Goal: Task Accomplishment & Management: Manage account settings

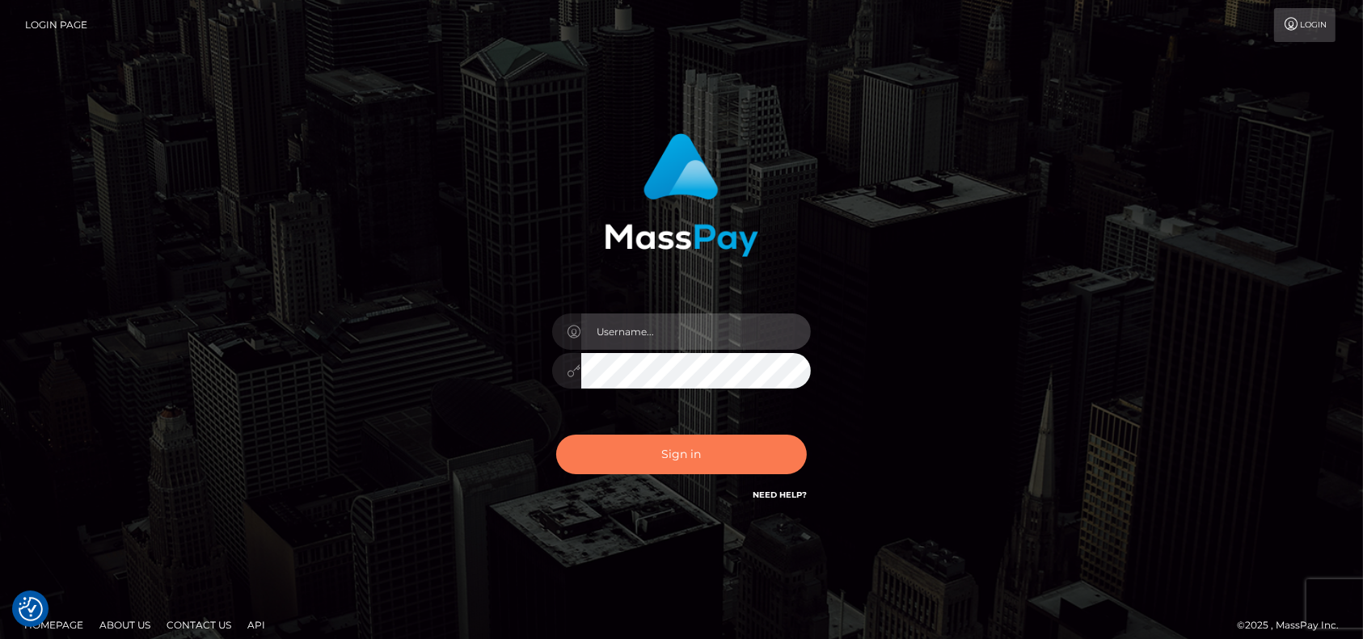
type input "petros.kidane"
click at [730, 463] on button "Sign in" at bounding box center [681, 455] width 251 height 40
click at [730, 463] on div "Sign in Need Help?" at bounding box center [681, 461] width 283 height 72
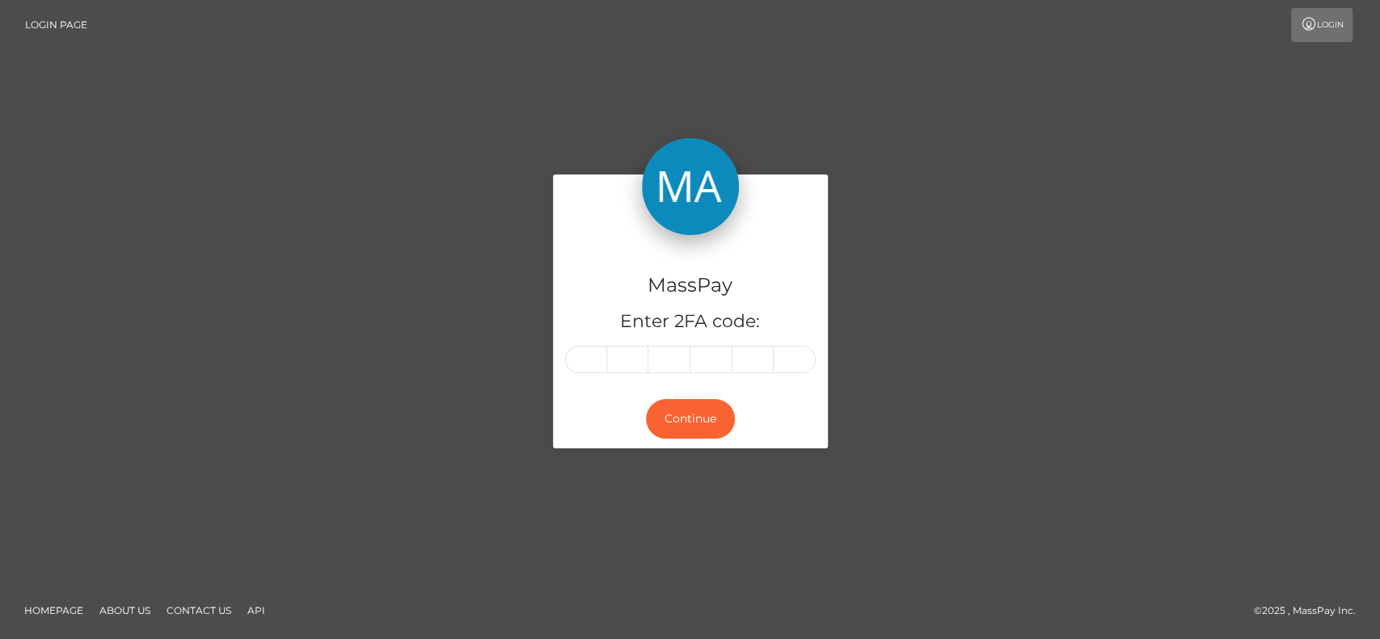
type input "1"
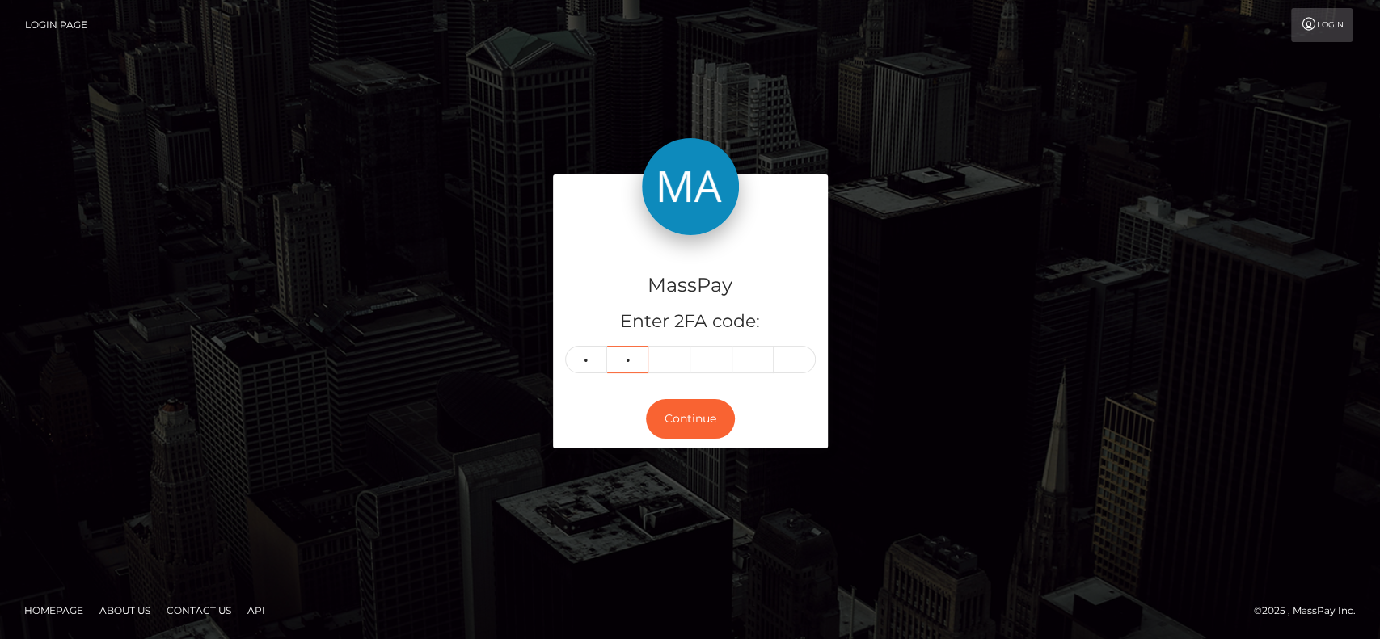
type input "7"
type input "4"
type input "9"
type input "8"
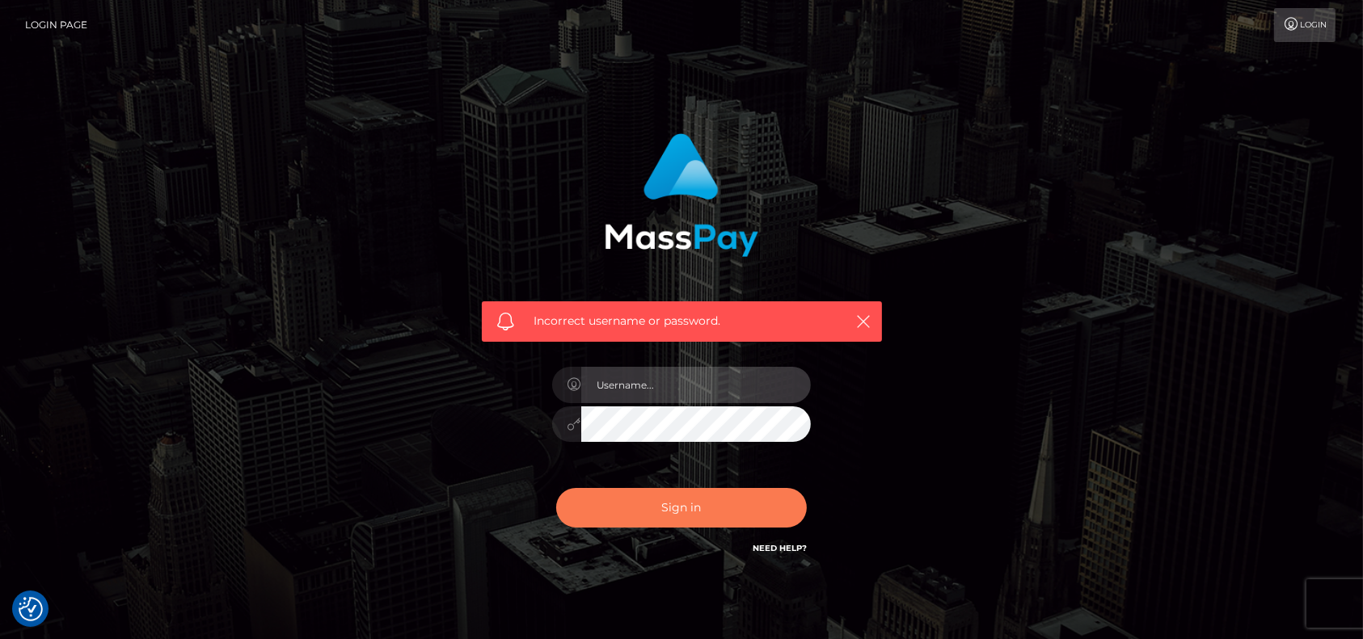
type input "petros.kidane"
click at [700, 512] on button "Sign in" at bounding box center [681, 508] width 251 height 40
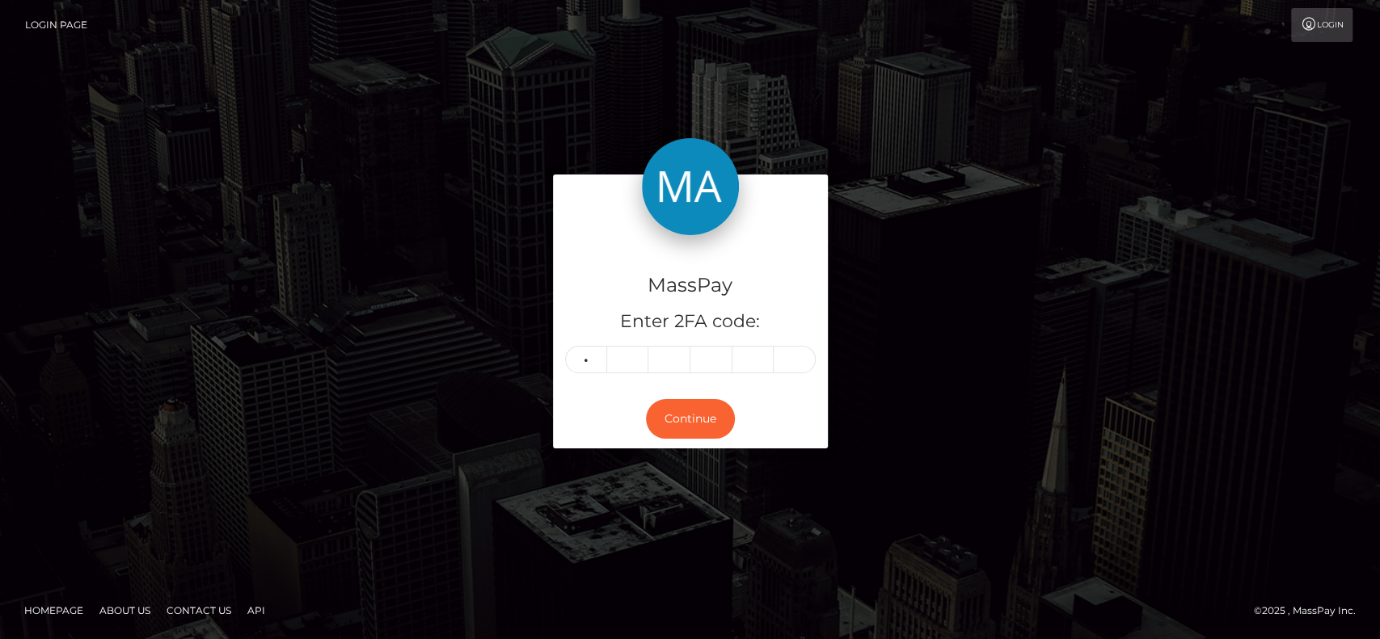
type input "1"
type input "7"
type input "4"
type input "9"
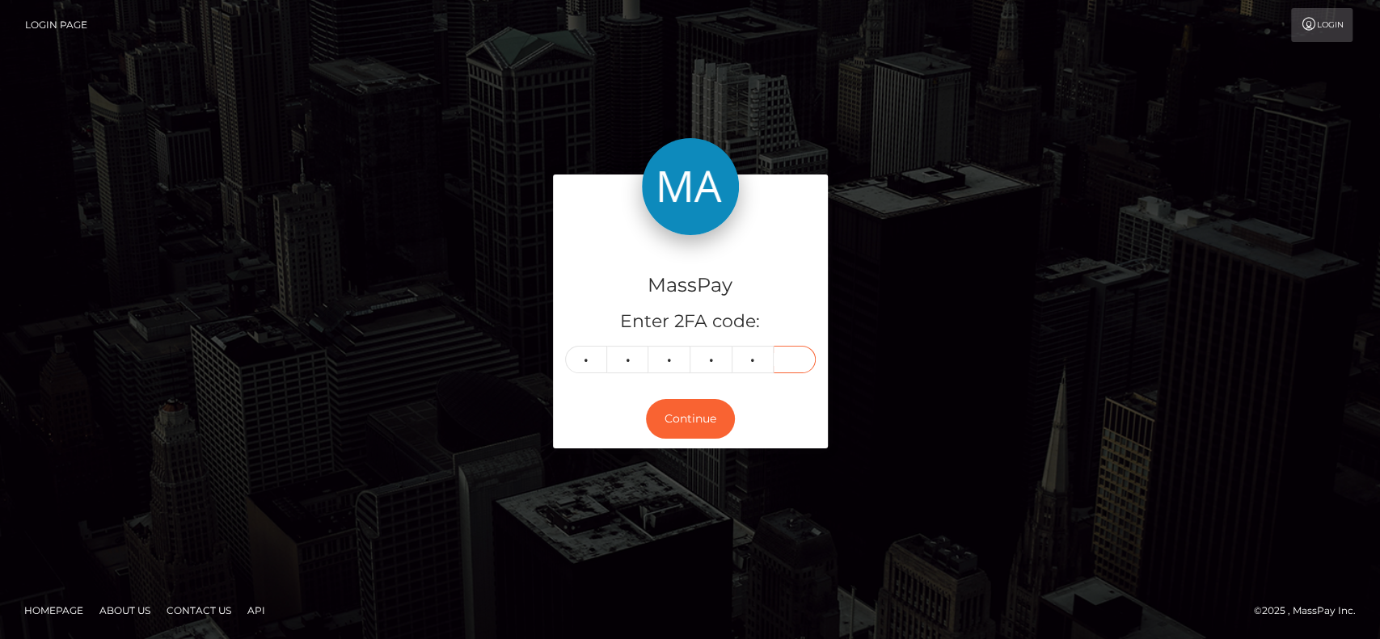
type input "8"
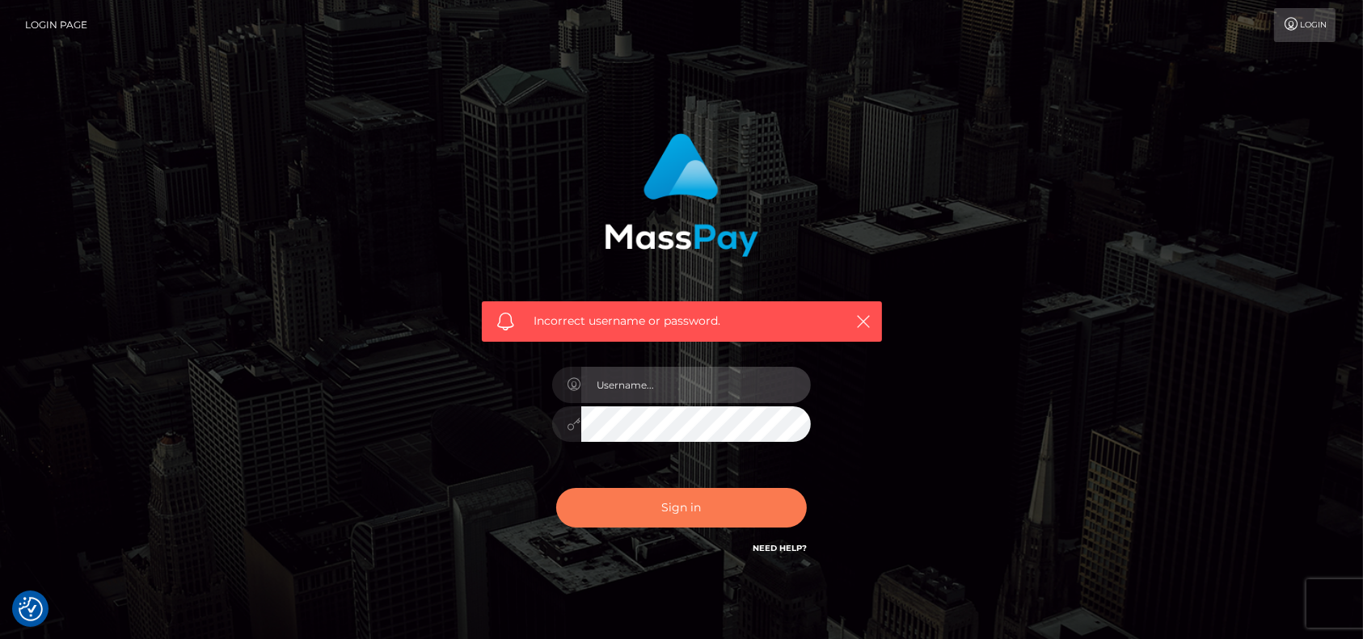
type input "petros.kidane"
click at [694, 496] on button "Sign in" at bounding box center [681, 508] width 251 height 40
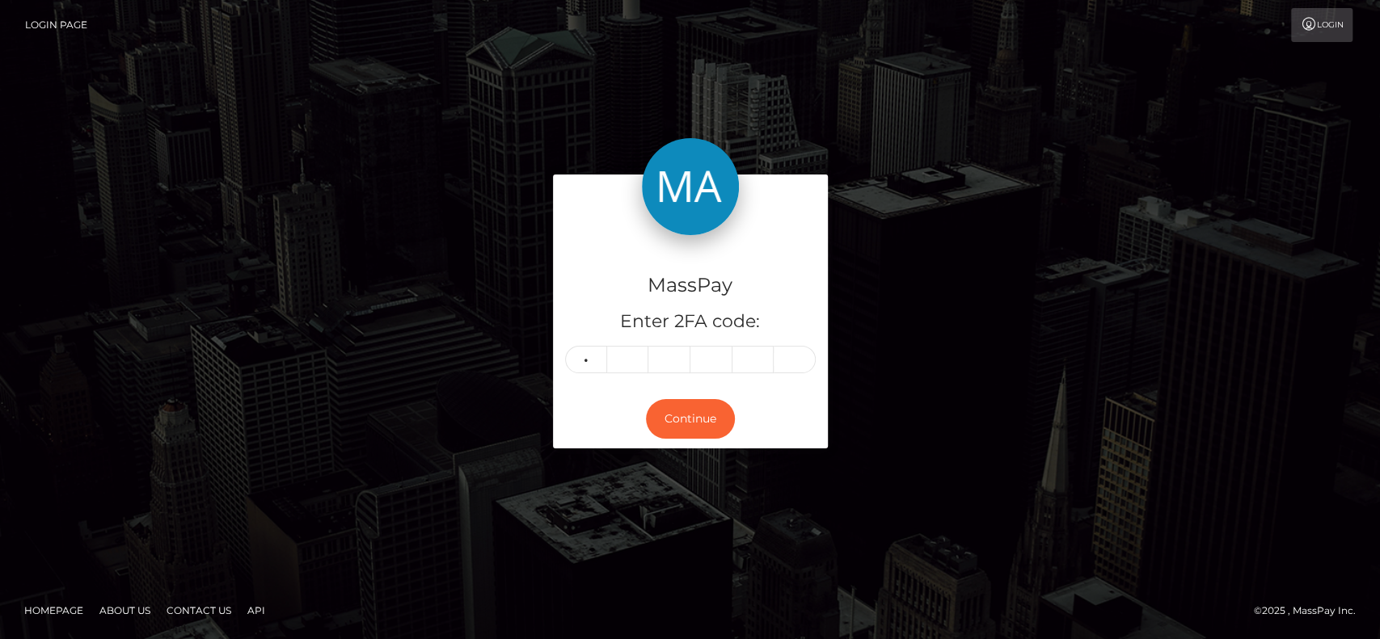
type input "4"
type input "1"
type input "0"
type input "1"
type input "2"
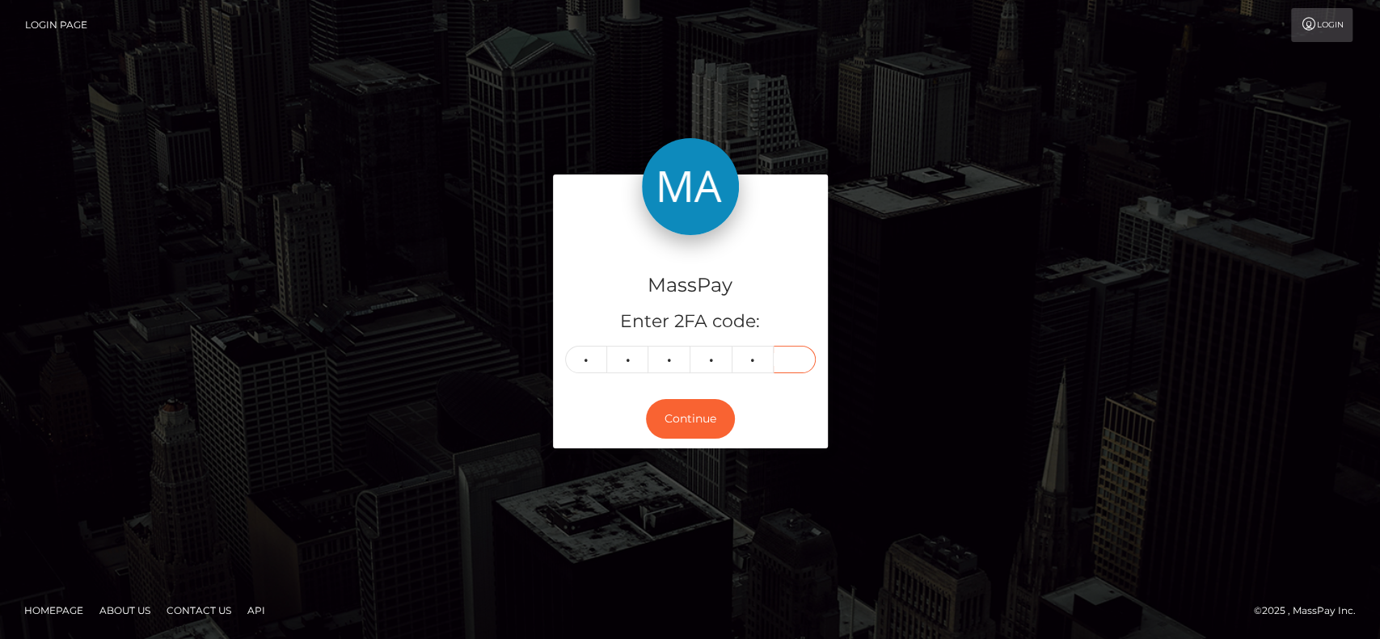
type input "2"
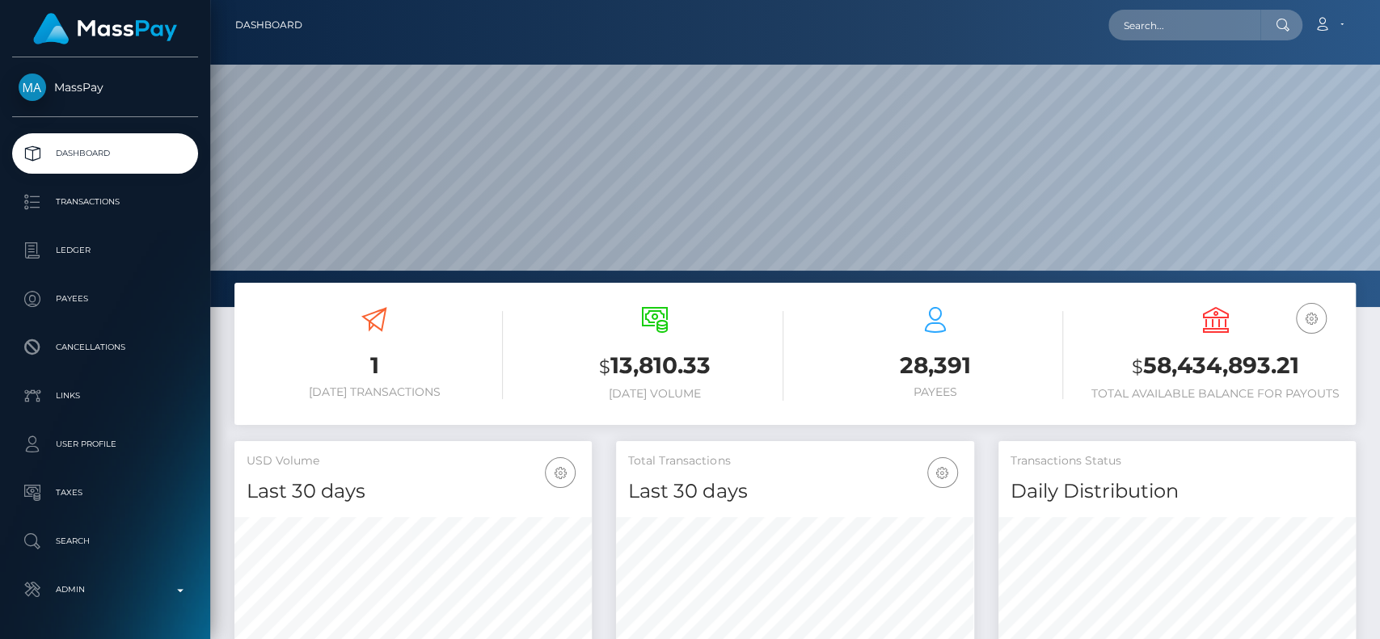
scroll to position [306, 1169]
click at [1174, 31] on input "text" at bounding box center [1184, 25] width 152 height 31
paste input "[EMAIL_ADDRESS][DOMAIN_NAME]"
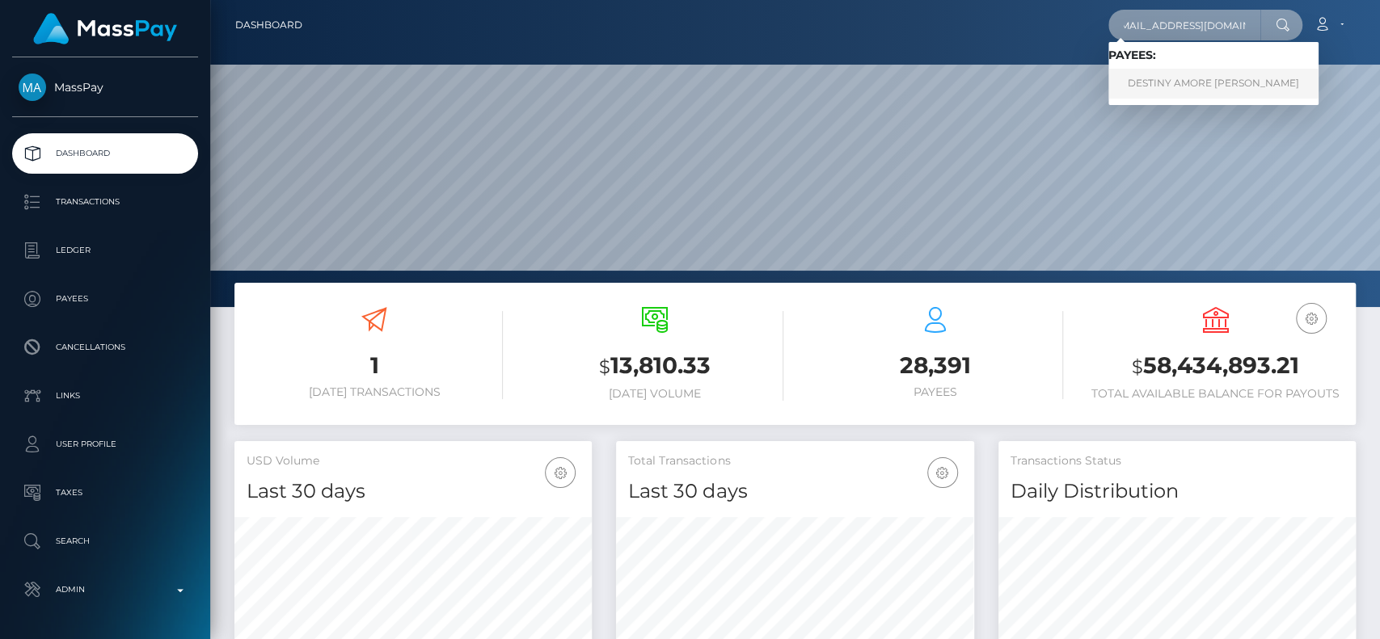
type input "[EMAIL_ADDRESS][DOMAIN_NAME]"
click at [1166, 88] on link "DESTINY AMORE [PERSON_NAME]" at bounding box center [1213, 84] width 210 height 30
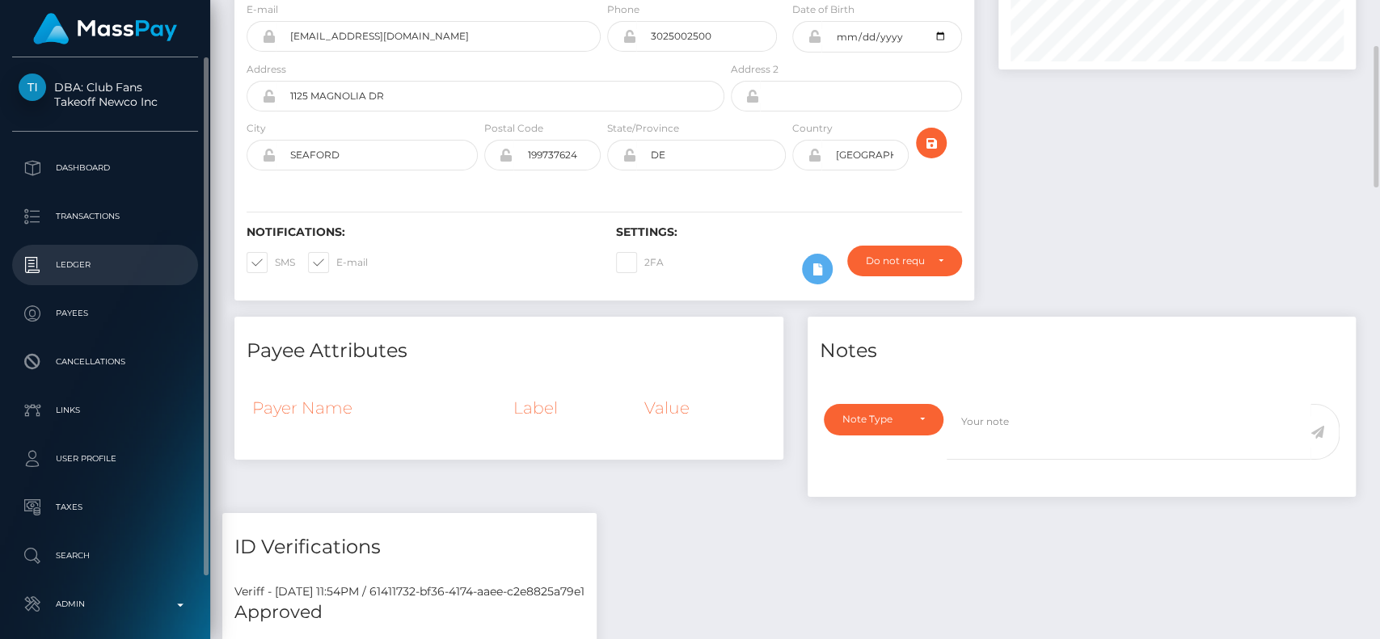
scroll to position [69, 0]
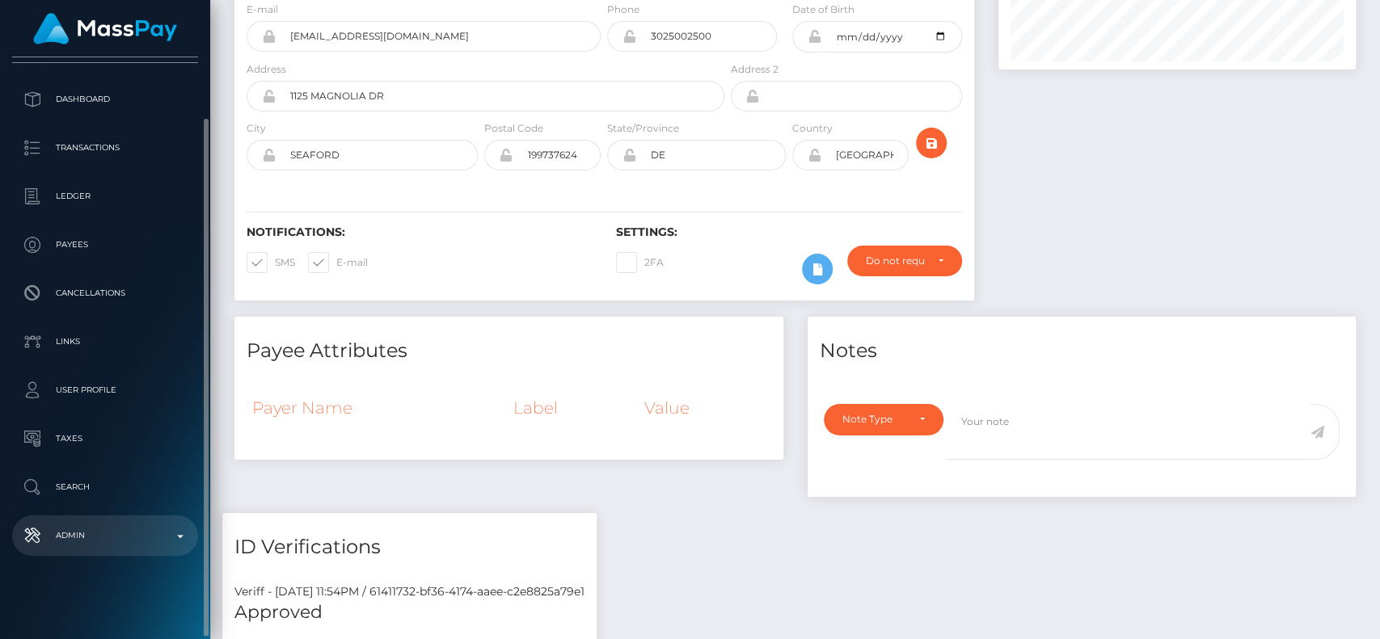
click at [167, 542] on p "Admin" at bounding box center [105, 536] width 173 height 24
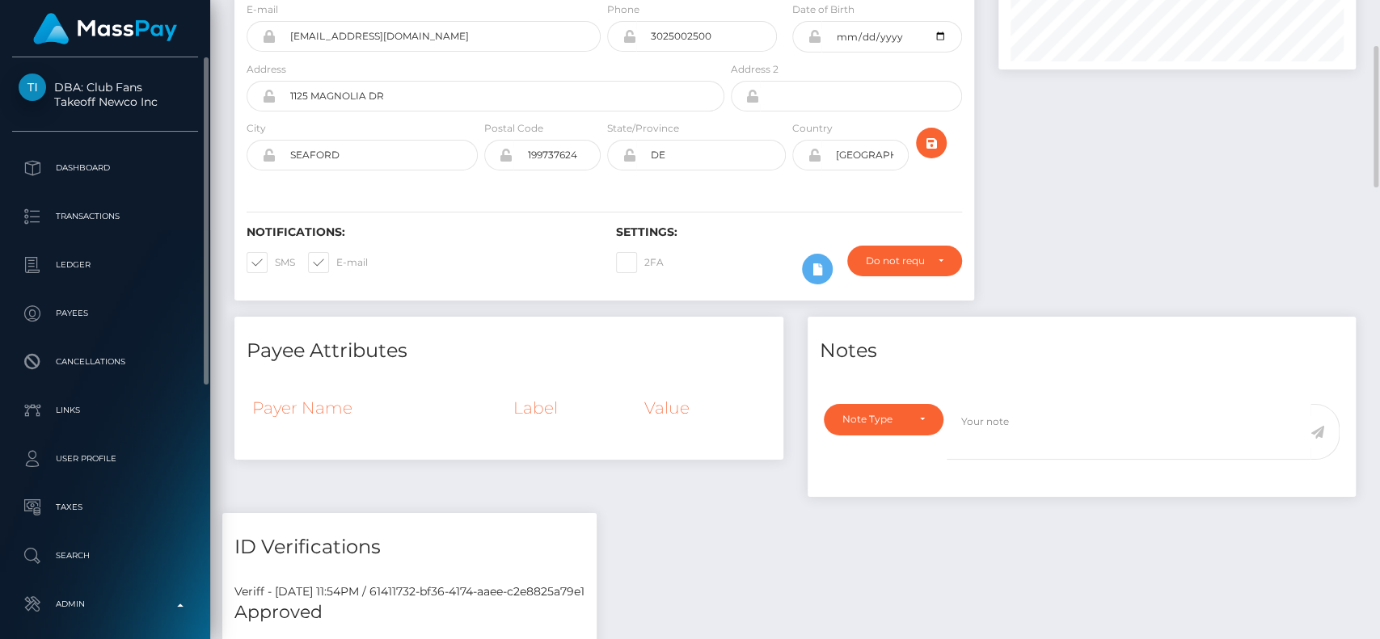
scroll to position [0, 0]
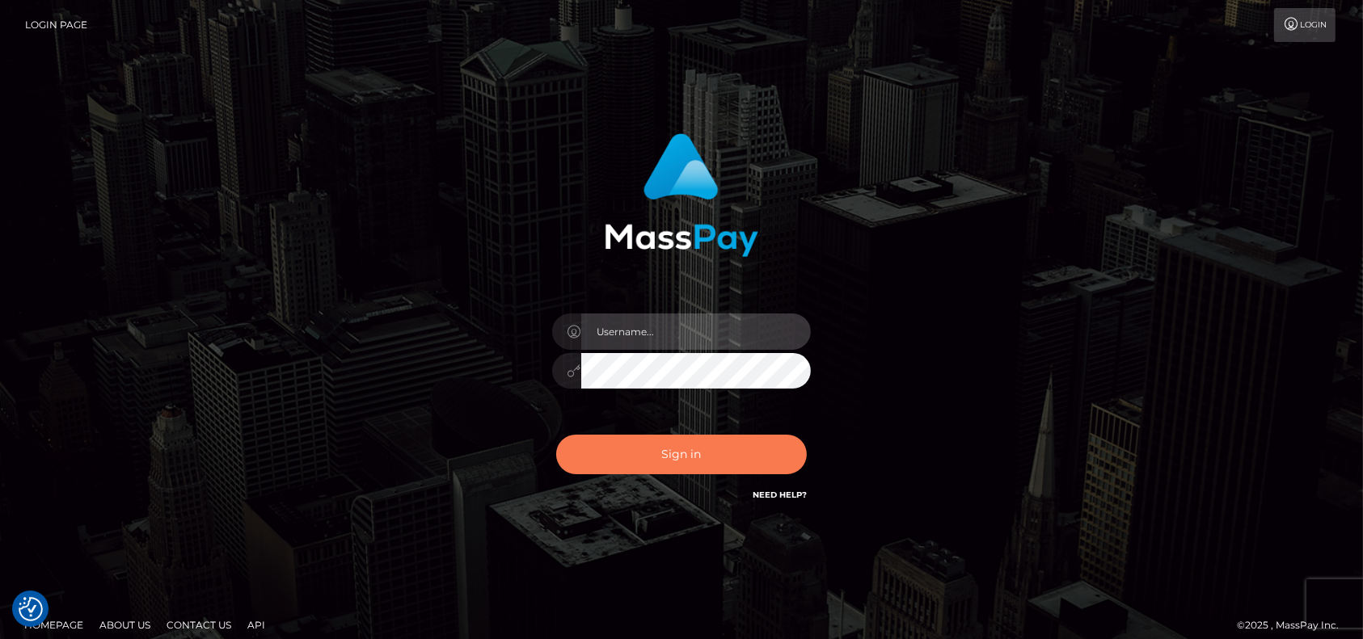
type input "petros.[PERSON_NAME]"
click at [752, 461] on button "Sign in" at bounding box center [681, 455] width 251 height 40
